Goal: Task Accomplishment & Management: Use online tool/utility

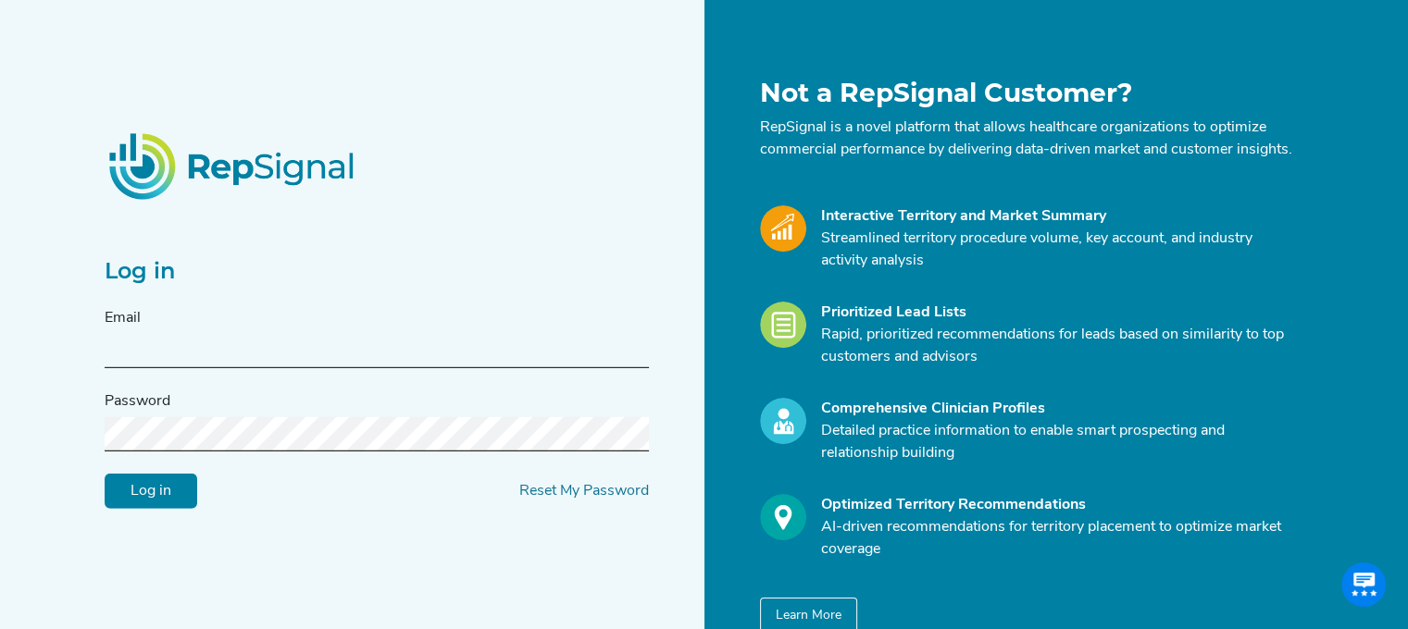
type input "[EMAIL_ADDRESS][DOMAIN_NAME]"
click at [151, 504] on input "Log in" at bounding box center [151, 491] width 93 height 35
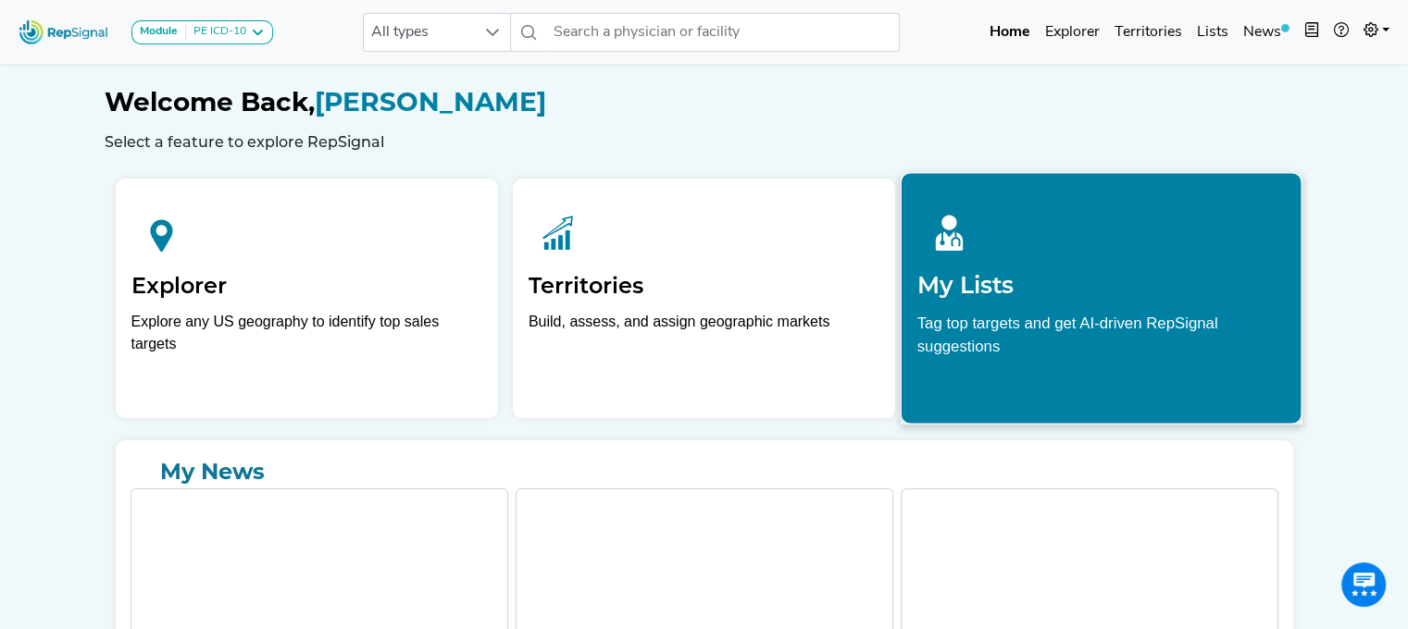
click at [1052, 217] on div at bounding box center [1101, 230] width 368 height 82
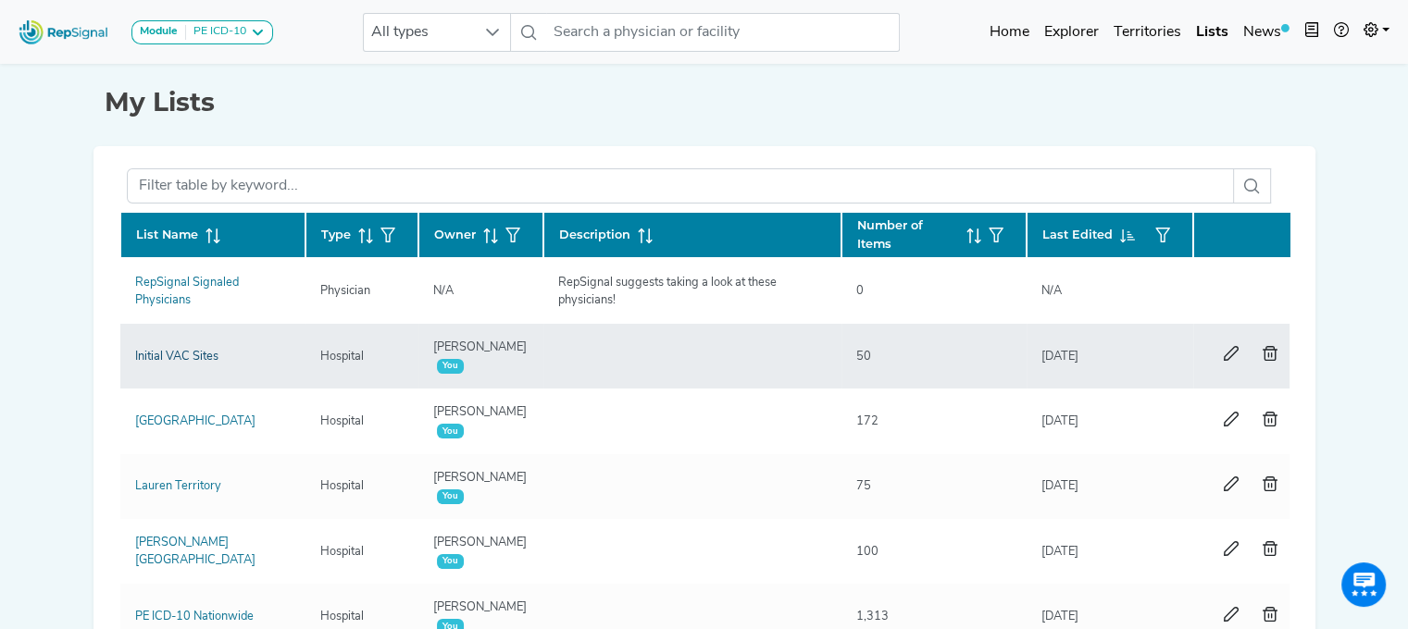
click at [189, 351] on link "Initial VAC Sites" at bounding box center [176, 357] width 83 height 12
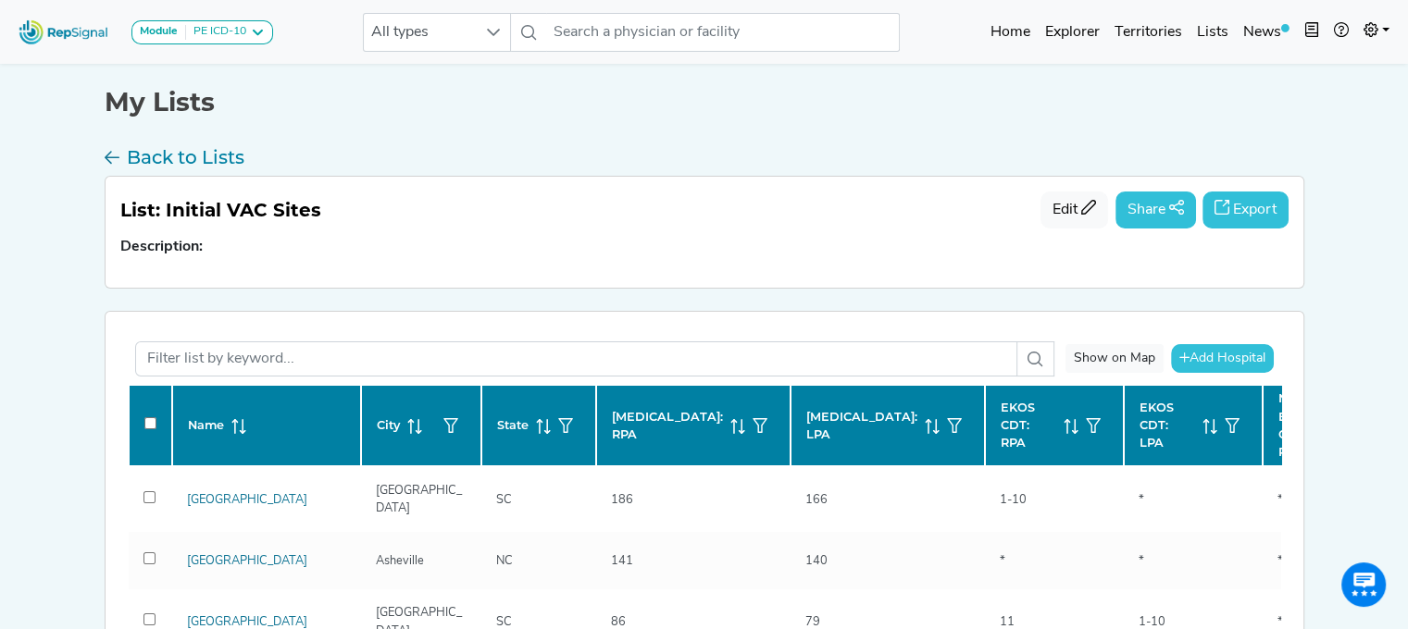
click at [1216, 203] on icon "button" at bounding box center [1221, 207] width 15 height 15
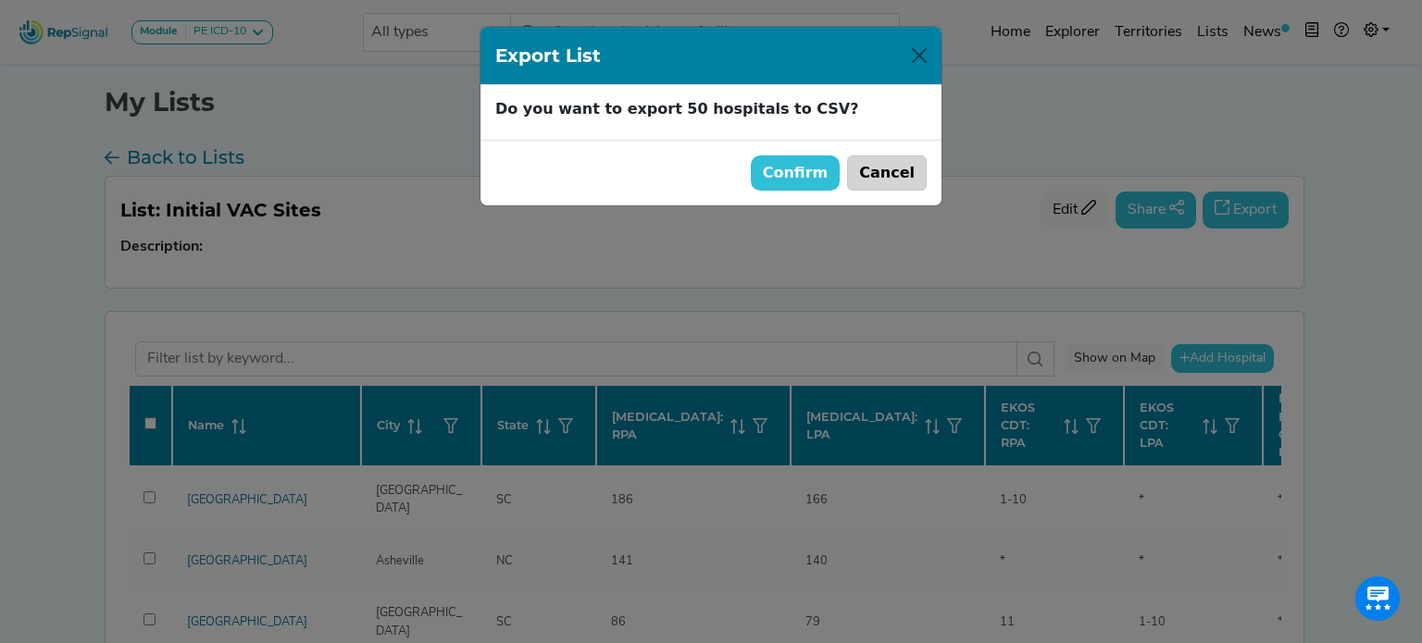
click at [889, 168] on button "Cancel" at bounding box center [887, 173] width 80 height 35
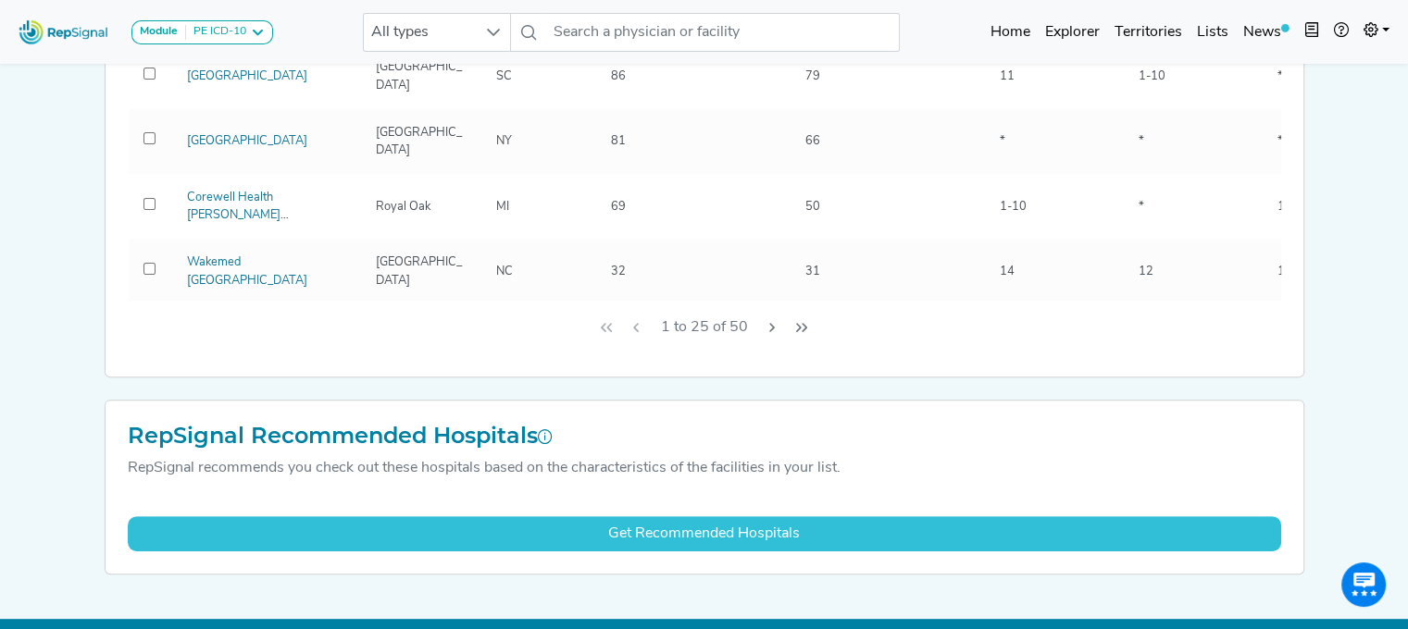
scroll to position [570, 0]
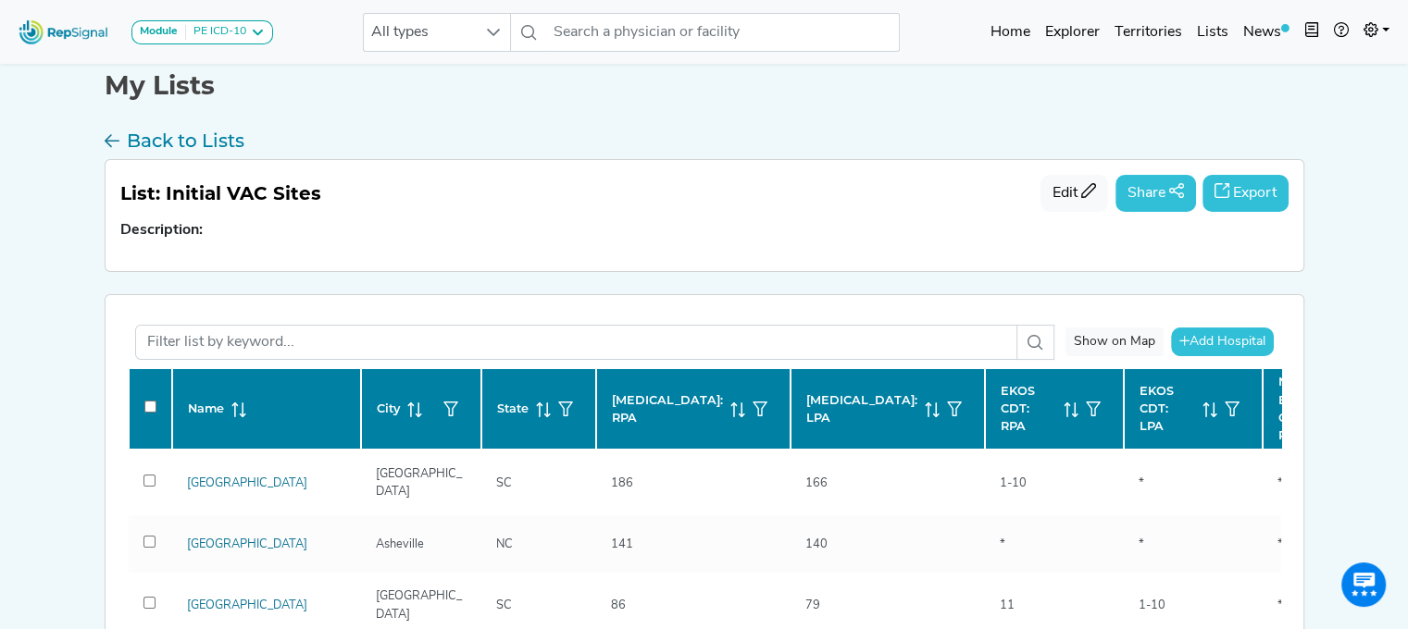
click at [1239, 187] on button "Export" at bounding box center [1245, 193] width 86 height 37
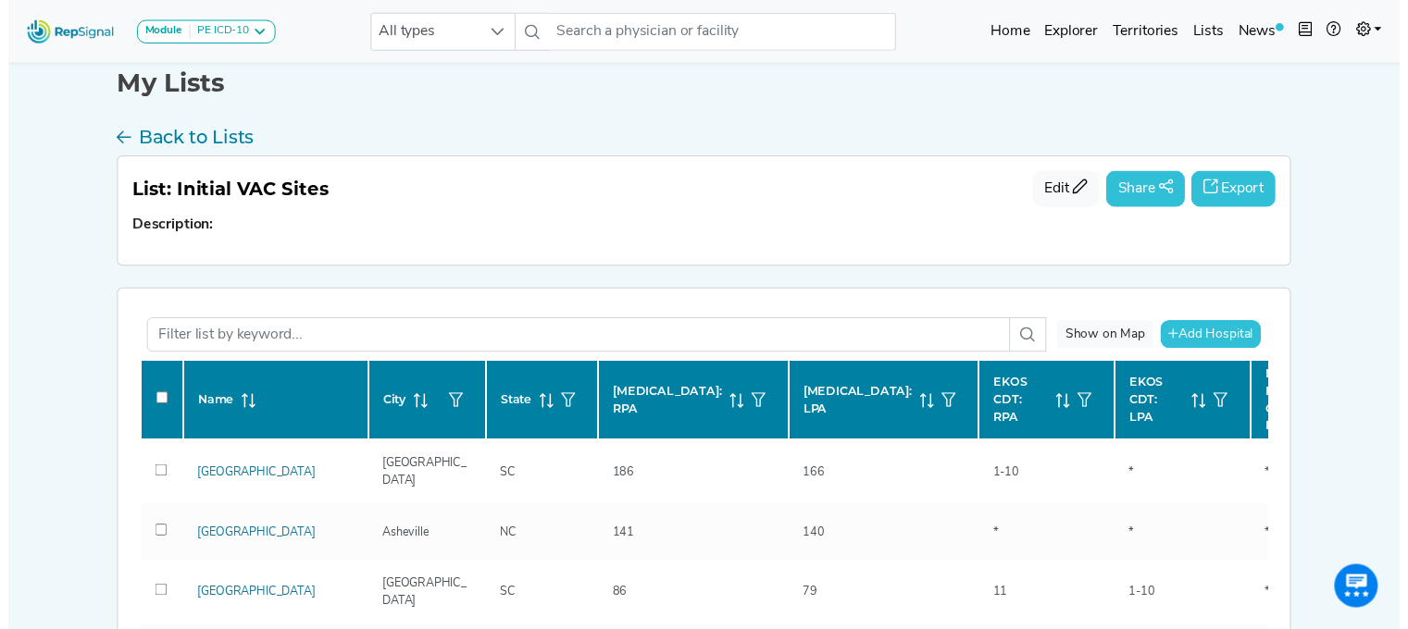
scroll to position [16, 0]
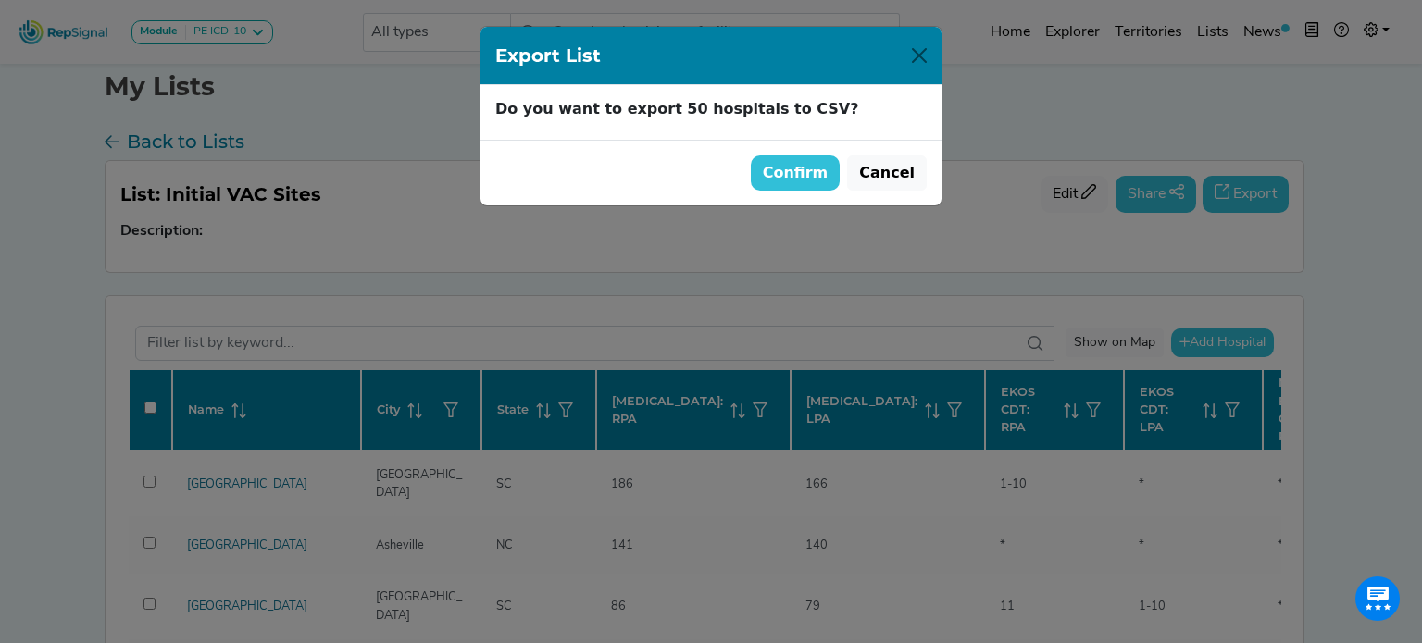
click at [817, 180] on button "Confirm" at bounding box center [796, 173] width 90 height 35
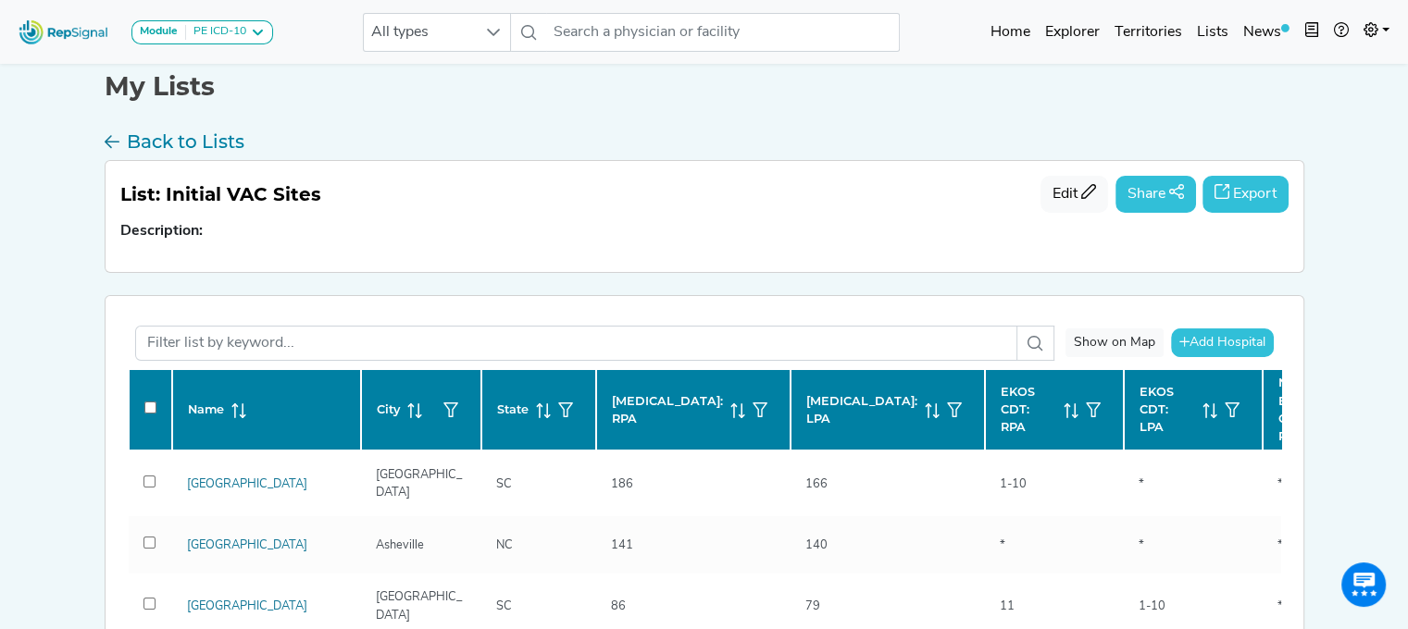
click at [732, 299] on div "Show on Map [GEOGRAPHIC_DATA] [GEOGRAPHIC_DATA] at [GEOGRAPHIC_DATA] A Center o…" at bounding box center [705, 601] width 1198 height 611
click at [80, 336] on div "Module PE ICD-10 Coronary Neurovascular PE ICD-10 Peripheral Vascular Procedure…" at bounding box center [704, 585] width 1408 height 1202
